Goal: Information Seeking & Learning: Learn about a topic

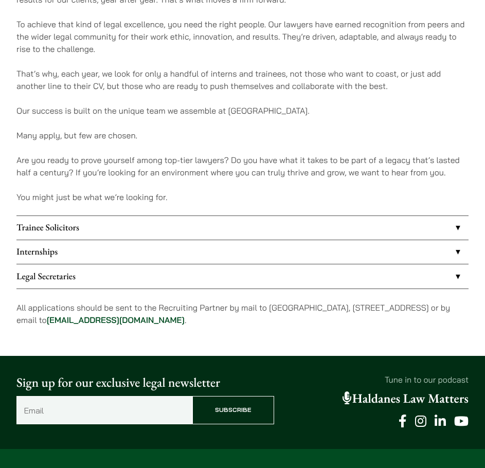
scroll to position [669, 0]
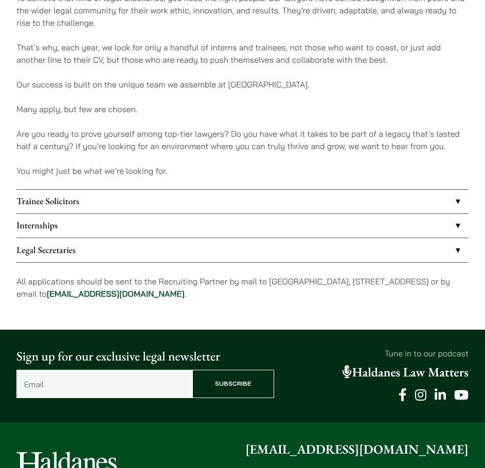
click at [246, 230] on link "Internships" at bounding box center [242, 226] width 453 height 24
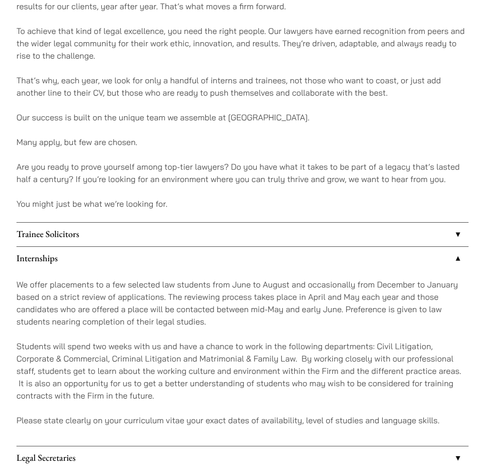
scroll to position [772, 0]
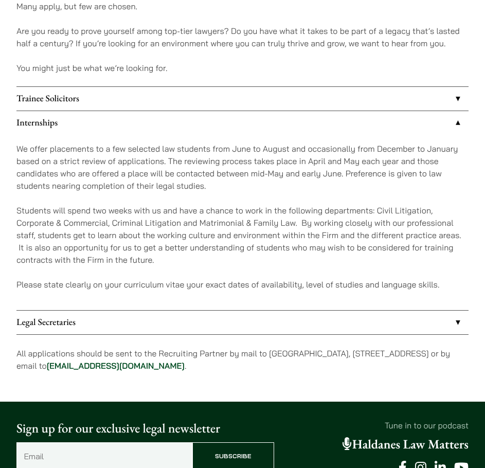
click at [214, 225] on p "Students will spend two weeks with us and have a chance to work in the followin…" at bounding box center [242, 235] width 453 height 62
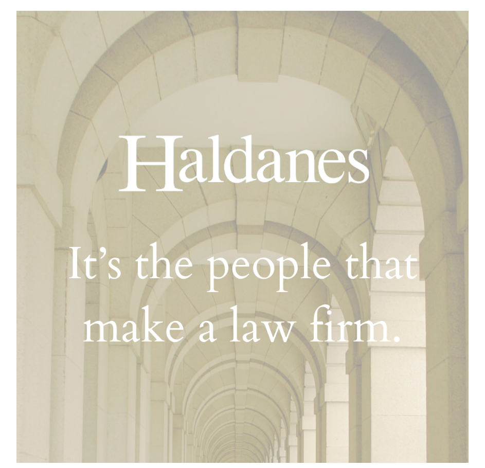
scroll to position [0, 0]
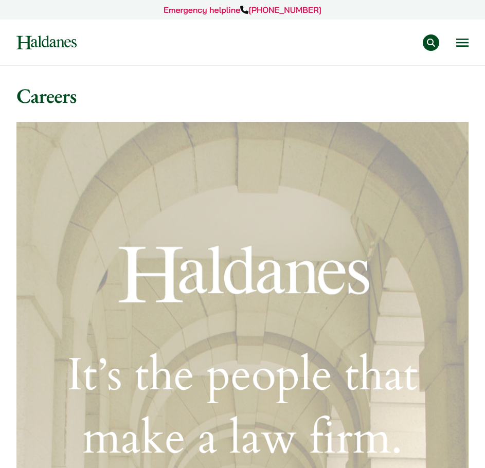
click at [464, 42] on button "Open menu" at bounding box center [463, 43] width 12 height 8
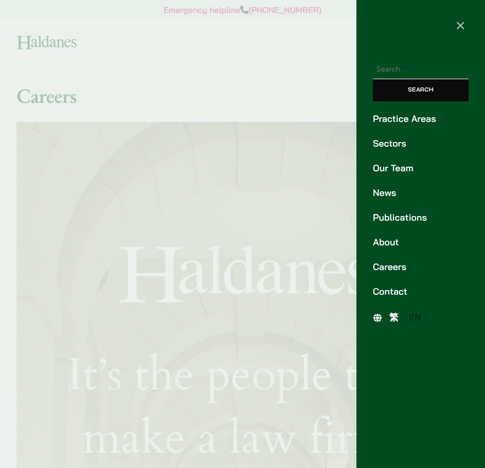
click at [409, 163] on link "Our Team" at bounding box center [421, 169] width 96 height 14
click at [207, 96] on div at bounding box center [242, 234] width 485 height 468
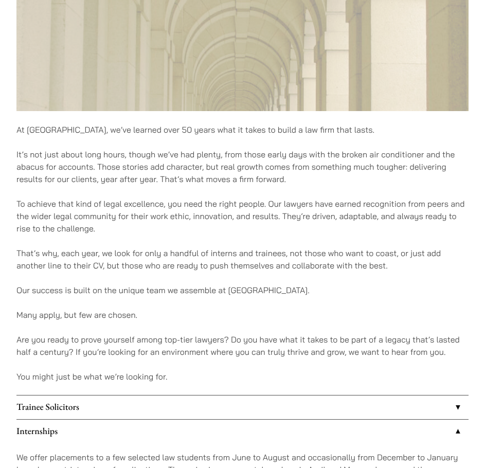
scroll to position [824, 0]
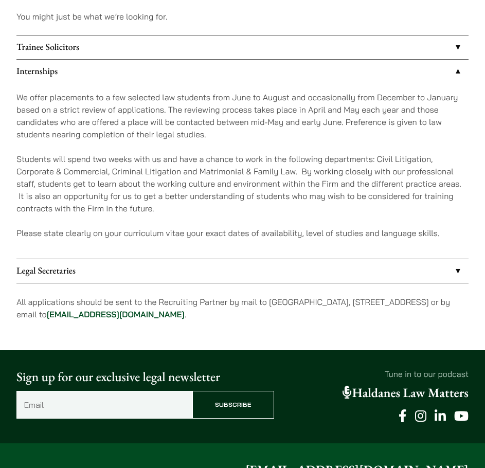
click at [209, 41] on link "Trainee Solicitors" at bounding box center [242, 48] width 453 height 24
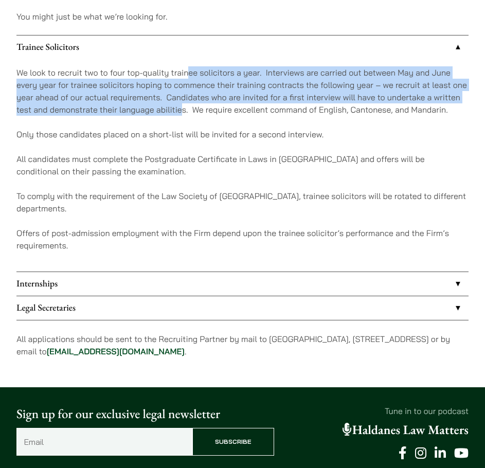
drag, startPoint x: 189, startPoint y: 70, endPoint x: 181, endPoint y: 110, distance: 40.5
click at [181, 110] on p "We look to recruit two to four top-quality trainee solicitors a year. Interview…" at bounding box center [242, 90] width 453 height 49
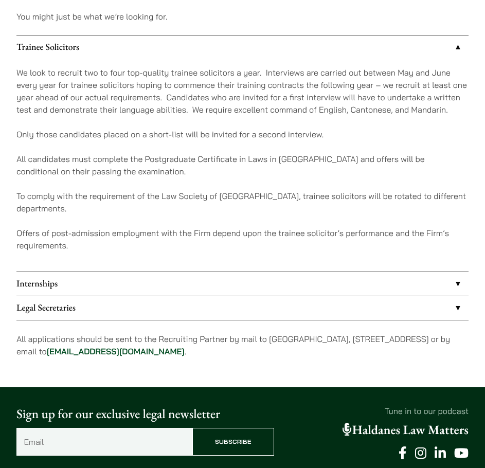
click at [179, 118] on div "We look to recruit two to four top-quality trainee solicitors a year. Interview…" at bounding box center [242, 165] width 453 height 212
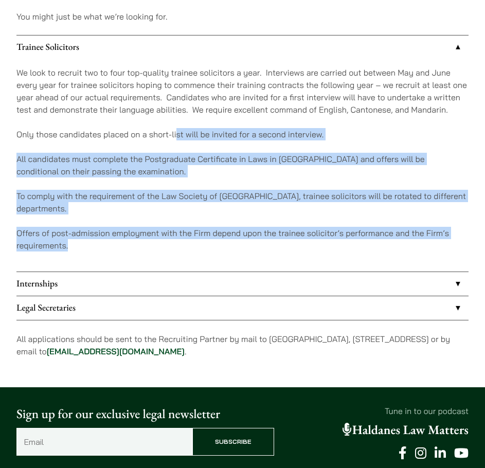
drag, startPoint x: 177, startPoint y: 131, endPoint x: 171, endPoint y: 240, distance: 108.7
click at [171, 240] on div "We look to recruit two to four top-quality trainee solicitors a year. Interview…" at bounding box center [242, 165] width 453 height 212
click at [171, 244] on p "Offers of post-admission employment with the Firm depend upon the trainee solic…" at bounding box center [242, 239] width 453 height 25
click at [175, 237] on p "Offers of post-admission employment with the Firm depend upon the trainee solic…" at bounding box center [242, 239] width 453 height 25
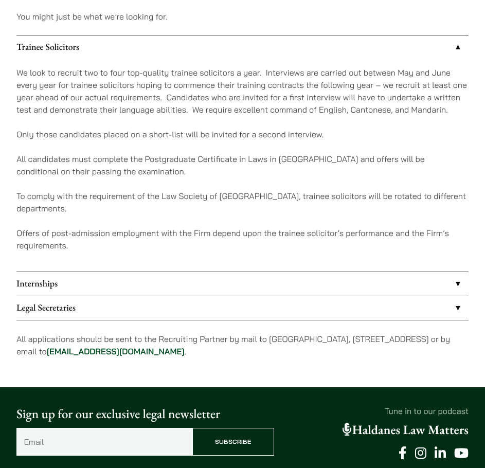
click at [189, 44] on link "Trainee Solicitors" at bounding box center [242, 48] width 453 height 24
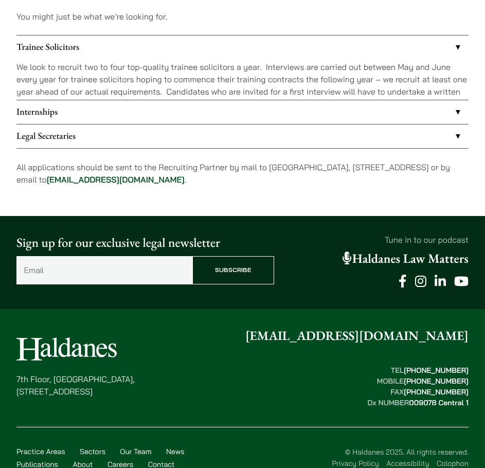
scroll to position [803, 0]
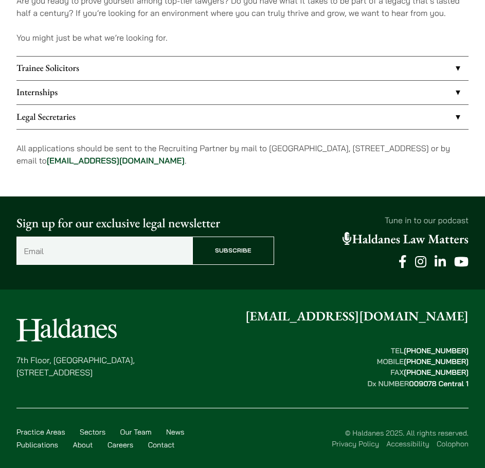
click at [193, 90] on link "Internships" at bounding box center [242, 93] width 453 height 24
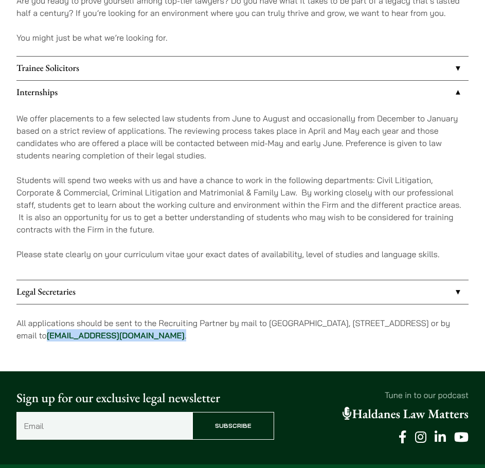
drag, startPoint x: 211, startPoint y: 340, endPoint x: 113, endPoint y: 343, distance: 97.3
copy p "career@haldanes.com ."
click at [152, 118] on p "We offer placements to a few selected law students from June to August and occa…" at bounding box center [242, 136] width 453 height 49
click at [182, 93] on link "Internships" at bounding box center [242, 93] width 453 height 24
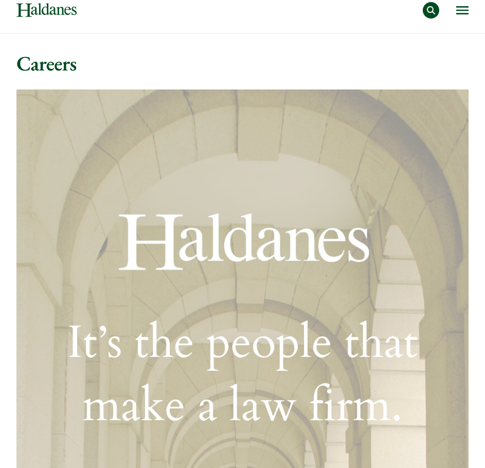
scroll to position [30, 0]
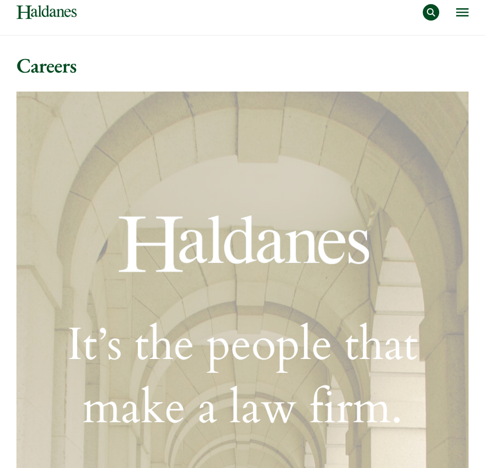
click at [464, 13] on button "Open menu" at bounding box center [463, 12] width 12 height 8
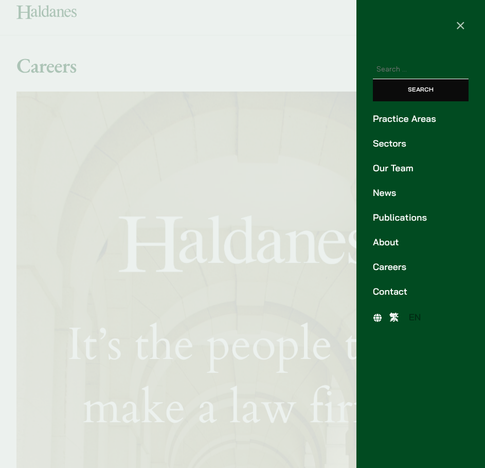
click at [393, 171] on link "Our Team" at bounding box center [421, 169] width 96 height 14
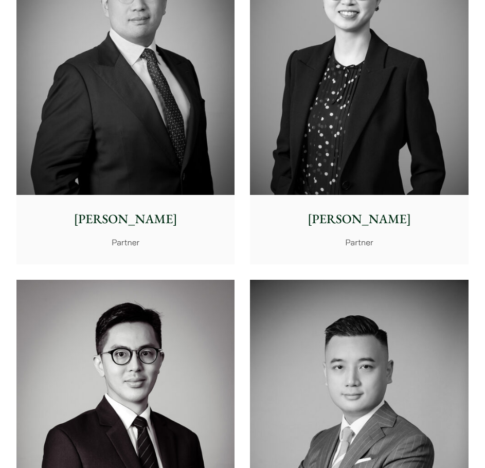
scroll to position [2986, 0]
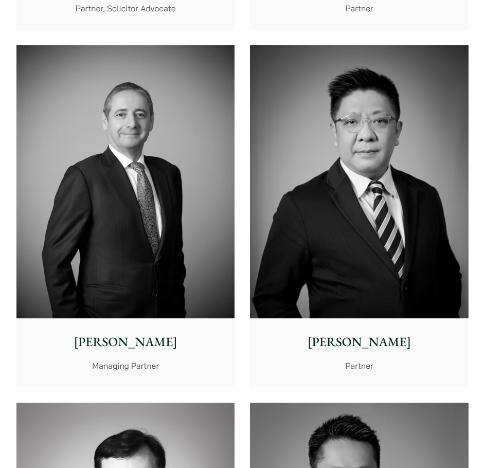
scroll to position [360, 0]
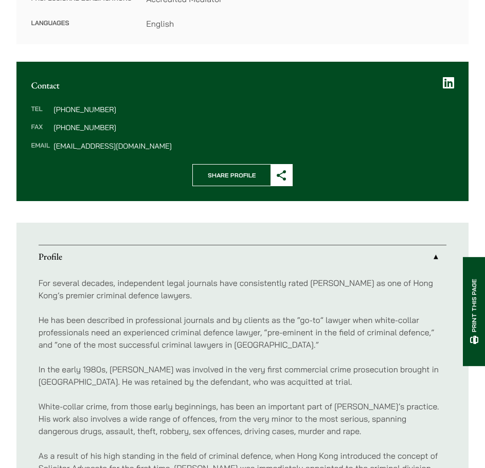
scroll to position [103, 0]
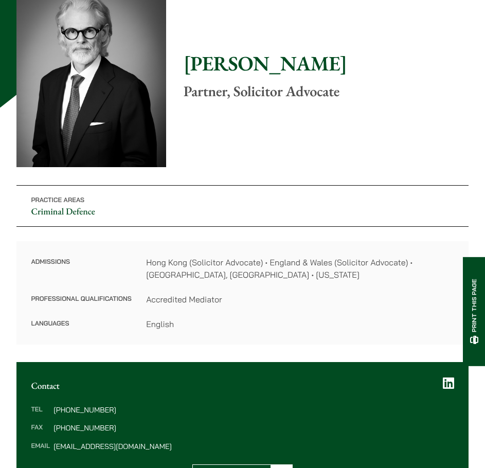
drag, startPoint x: 344, startPoint y: 72, endPoint x: 181, endPoint y: 69, distance: 162.7
click at [181, 69] on div "Home » Lawyers » Jonathan Midgley Jonathan Midgley Partner, Solicitor Advocate …" at bounding box center [242, 162] width 453 height 364
copy h1 "Jonathan Midgley"
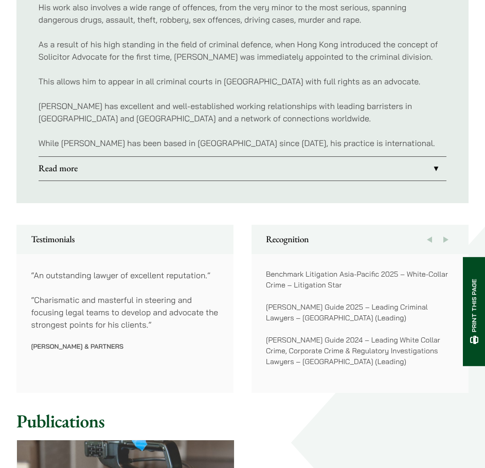
scroll to position [815, 0]
click at [191, 167] on link "Read more" at bounding box center [243, 170] width 409 height 24
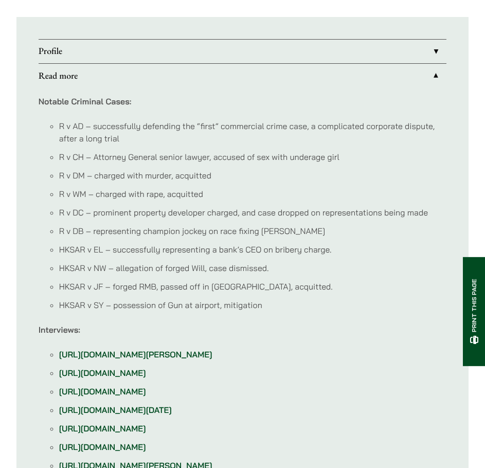
scroll to position [660, 0]
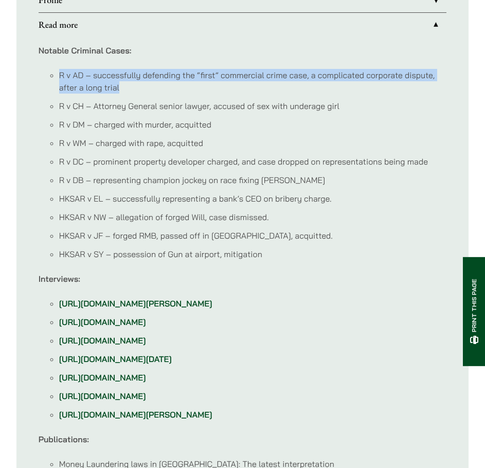
drag, startPoint x: 132, startPoint y: 89, endPoint x: 54, endPoint y: 65, distance: 81.8
click at [54, 65] on div "Notable Criminal Cases: R v AD – successfully defending the “first” commercial …" at bounding box center [243, 257] width 409 height 441
copy li "R v AD – successfully defending the “first” commercial crime case, a complicate…"
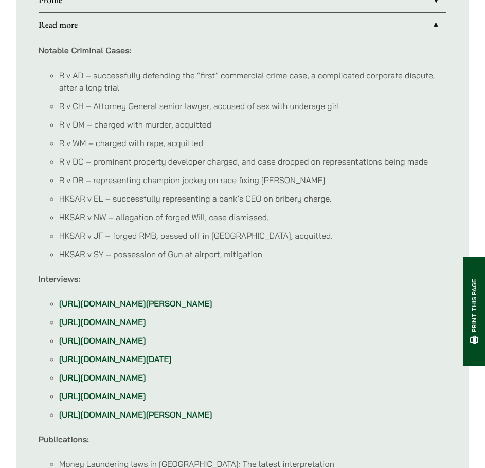
click at [168, 224] on ul "R v AD – successfully defending the “first” commercial crime case, a complicate…" at bounding box center [243, 165] width 409 height 192
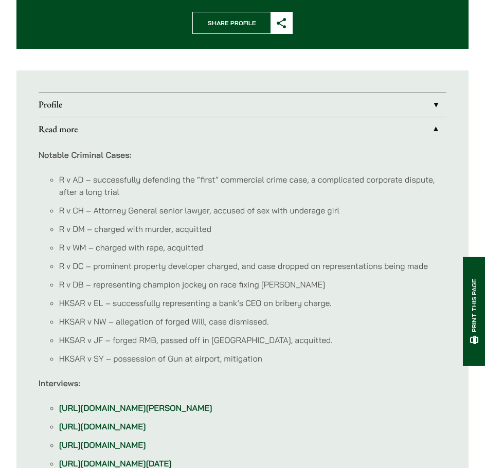
scroll to position [403, 0]
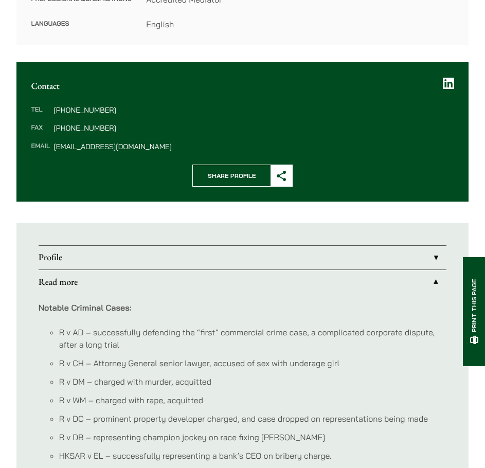
drag, startPoint x: 383, startPoint y: 280, endPoint x: 380, endPoint y: 269, distance: 10.7
click at [382, 279] on link "Read more" at bounding box center [243, 282] width 409 height 24
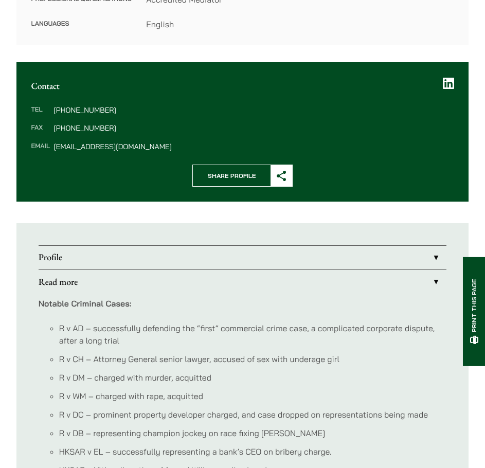
click at [377, 264] on link "Profile" at bounding box center [243, 258] width 409 height 24
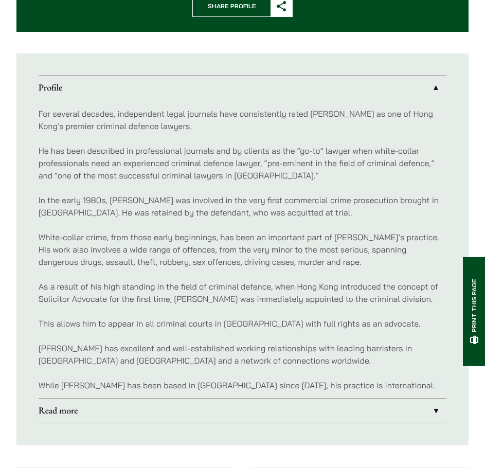
scroll to position [558, 0]
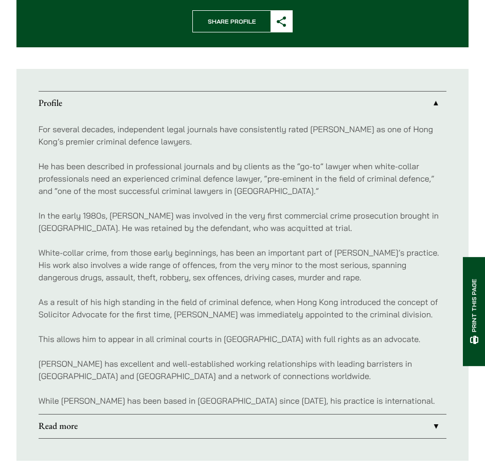
click at [334, 97] on link "Profile" at bounding box center [243, 104] width 409 height 24
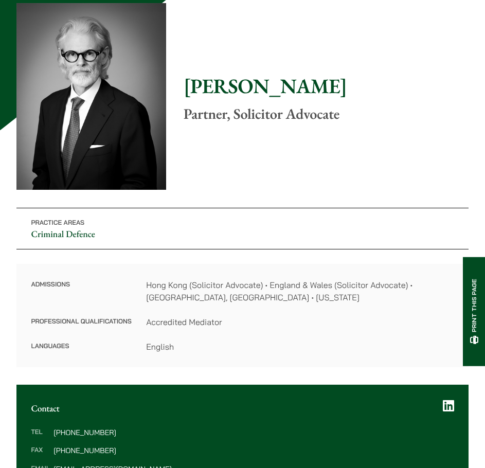
scroll to position [0, 0]
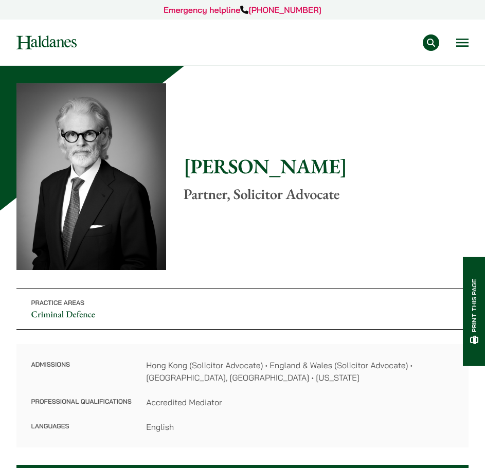
click at [459, 41] on button "Open menu" at bounding box center [463, 43] width 12 height 8
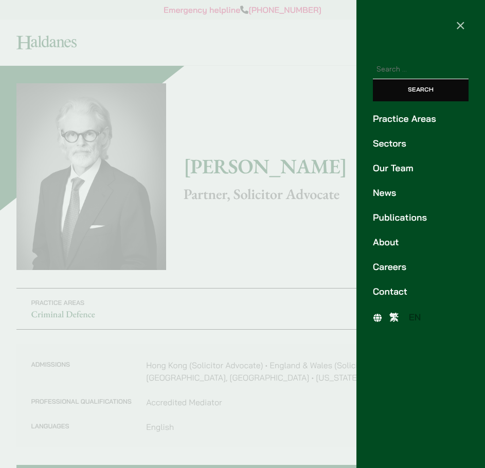
click at [464, 25] on span "×" at bounding box center [461, 24] width 10 height 19
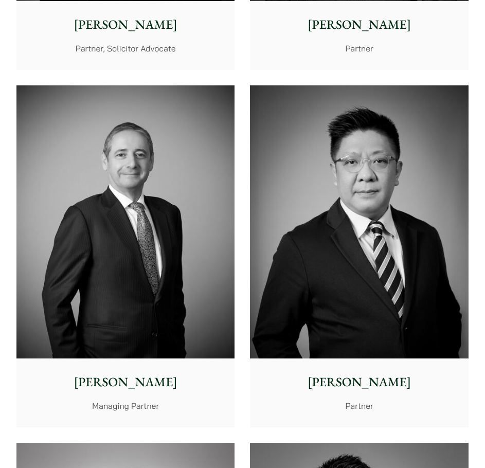
scroll to position [566, 0]
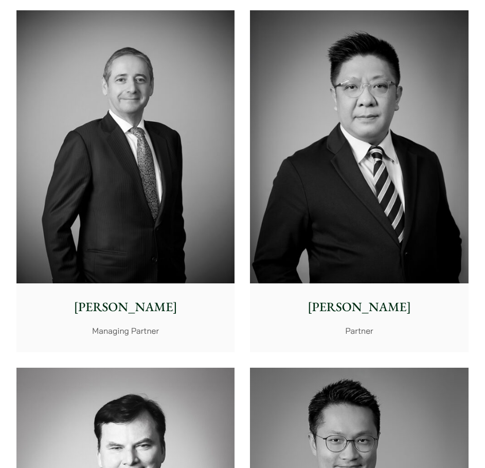
click at [143, 306] on p "[PERSON_NAME]" at bounding box center [126, 307] width 204 height 19
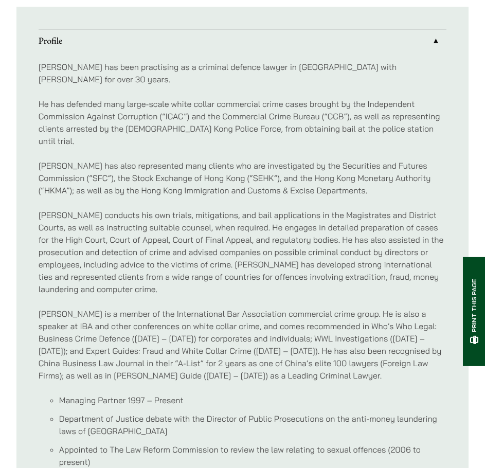
scroll to position [563, 0]
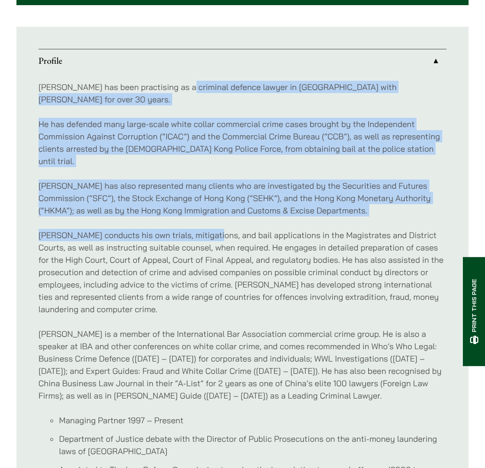
drag, startPoint x: 185, startPoint y: 86, endPoint x: 219, endPoint y: 203, distance: 121.7
click at [218, 201] on div "[PERSON_NAME] has been practising as a criminal defence lawyer in [GEOGRAPHIC_D…" at bounding box center [243, 386] width 409 height 626
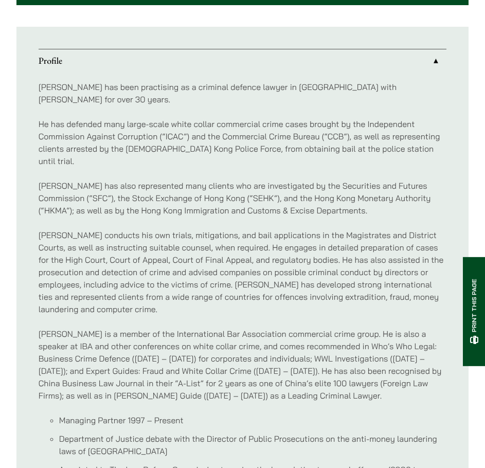
click at [219, 229] on p "[PERSON_NAME] conducts his own trials, mitigations, and bail applications in th…" at bounding box center [243, 272] width 409 height 86
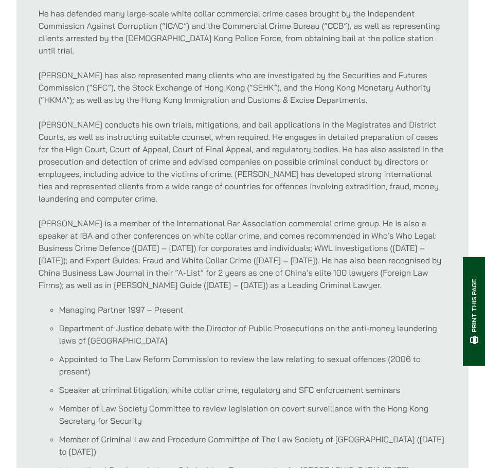
scroll to position [1026, 0]
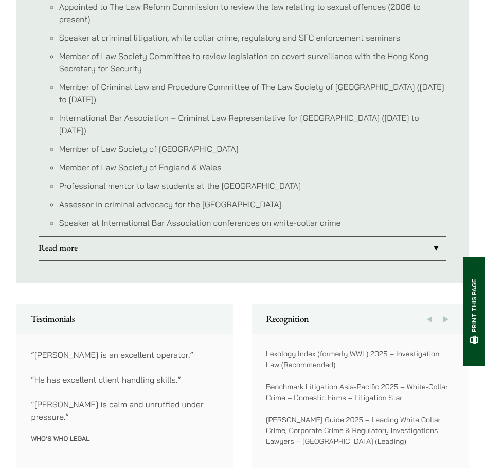
click at [216, 237] on link "Read more" at bounding box center [243, 249] width 409 height 24
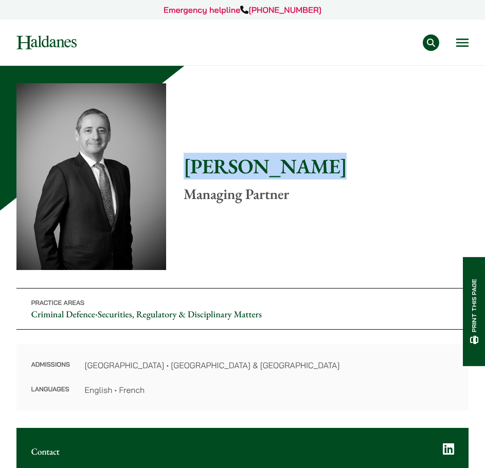
drag, startPoint x: 324, startPoint y: 171, endPoint x: 186, endPoint y: 175, distance: 138.5
click at [186, 175] on h1 "[PERSON_NAME]" at bounding box center [326, 166] width 285 height 25
copy h1 "[PERSON_NAME]"
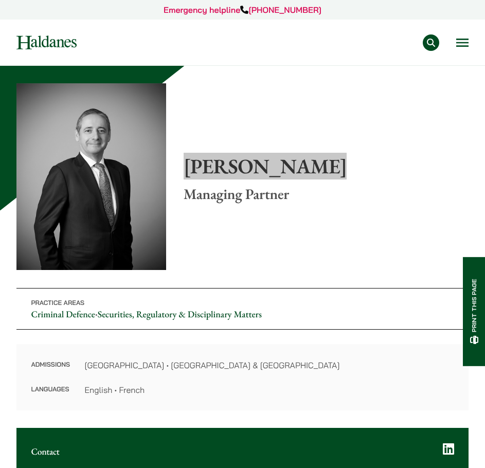
scroll to position [412, 0]
